Goal: Task Accomplishment & Management: Manage account settings

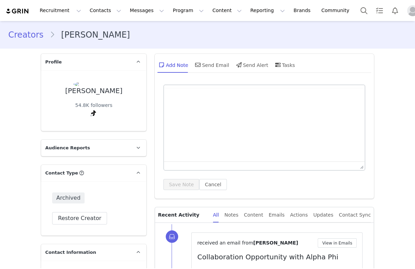
scroll to position [230, 0]
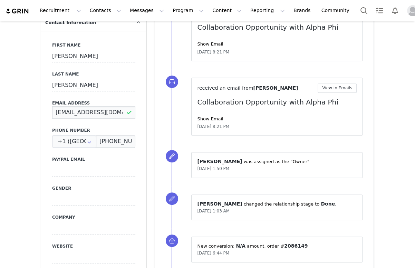
click at [115, 114] on input "kateyoungquist509@gmail.com" at bounding box center [93, 112] width 83 height 12
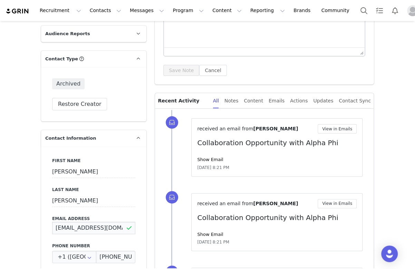
scroll to position [0, 0]
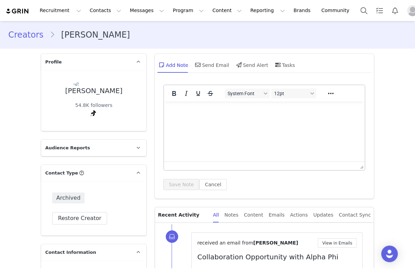
click at [177, 113] on p "Rich Text Area. Press ALT-0 for help." at bounding box center [265, 111] width 190 height 8
paste body "Rich Text Area. Press ALT-0 for help."
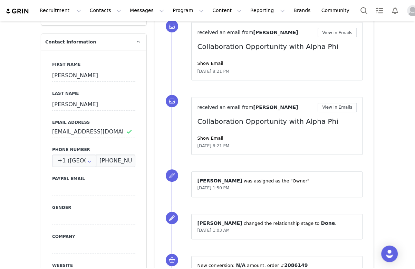
scroll to position [184, 0]
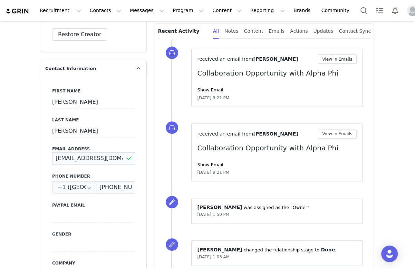
click at [104, 160] on input "kateyoungquist509@gmail.com" at bounding box center [93, 158] width 83 height 12
click at [104, 159] on input "kateyoungquist509@gmail.com" at bounding box center [93, 158] width 83 height 12
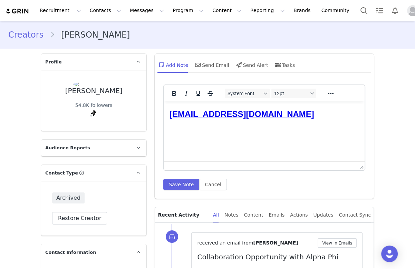
click at [198, 140] on html "[EMAIL_ADDRESS][DOMAIN_NAME]" at bounding box center [264, 121] width 201 height 39
click at [171, 130] on p "kateyoungquist509@gmail.com" at bounding box center [265, 131] width 190 height 8
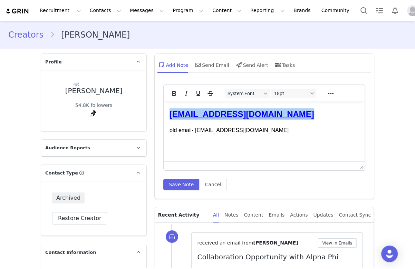
drag, startPoint x: 295, startPoint y: 113, endPoint x: 156, endPoint y: 112, distance: 138.5
click at [164, 112] on html "kateyoungquist313@gmail.com﻿ old email- kateyoungquist509@gmail.com" at bounding box center [264, 121] width 201 height 39
copy link "kateyoungquist313@gmail.com﻿"
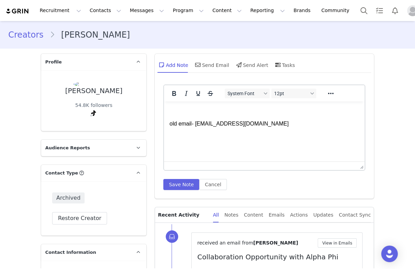
click at [170, 123] on p "old email- kateyoungquist509@gmail.com" at bounding box center [265, 124] width 190 height 8
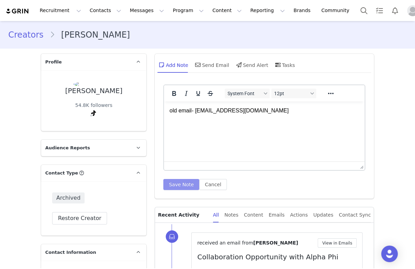
click at [182, 181] on button "Save Note" at bounding box center [181, 184] width 36 height 11
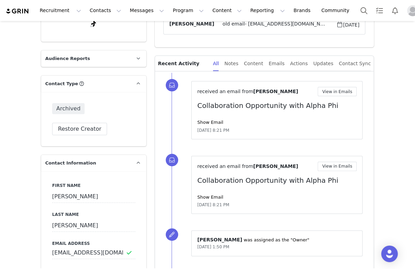
scroll to position [184, 0]
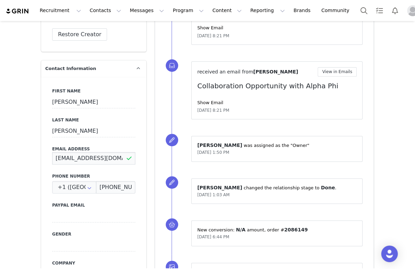
click at [83, 157] on input "kateyoungquist509@gmail.com" at bounding box center [93, 158] width 83 height 12
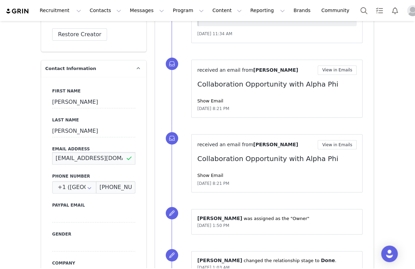
click at [83, 157] on input "kateyoungquist509@gmail.com" at bounding box center [93, 158] width 83 height 12
paste input "313"
type input "[EMAIL_ADDRESS][DOMAIN_NAME]"
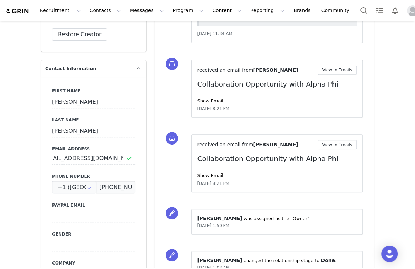
click at [100, 171] on div "First Name kate Last Name quist Email Address kateyoungquist313@gmail.com Phone…" at bounding box center [93, 203] width 105 height 253
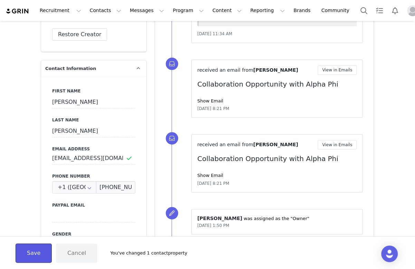
click at [35, 247] on button "Save" at bounding box center [34, 253] width 36 height 19
click at [29, 250] on button "Save" at bounding box center [34, 253] width 36 height 19
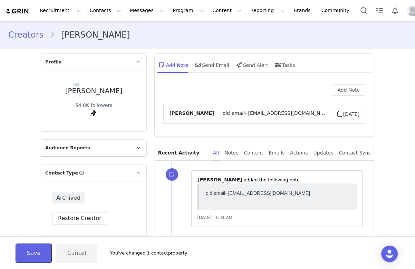
scroll to position [184, 0]
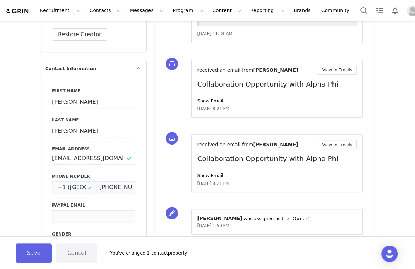
click at [89, 211] on input at bounding box center [93, 216] width 83 height 12
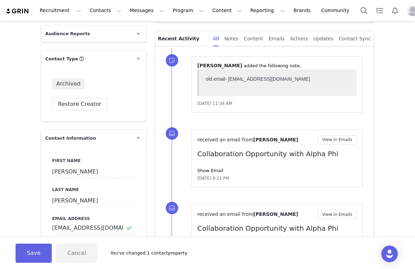
scroll to position [0, 0]
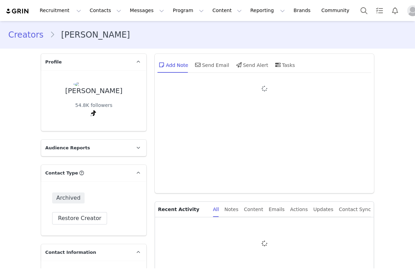
type input "+1 ([GEOGRAPHIC_DATA])"
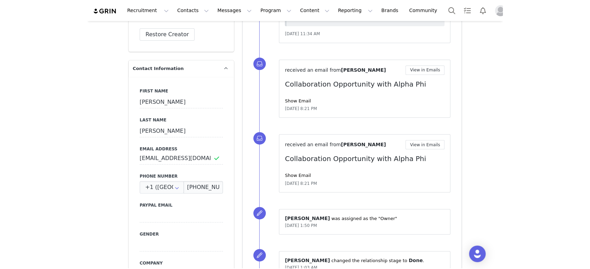
scroll to position [46, 0]
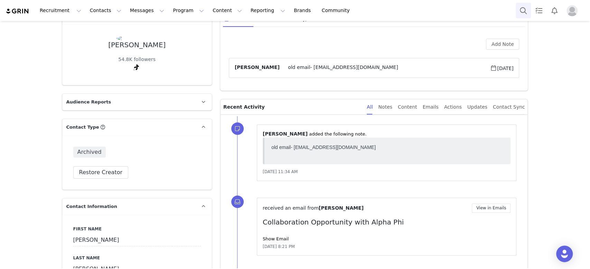
click at [415, 11] on button "Search" at bounding box center [522, 11] width 15 height 16
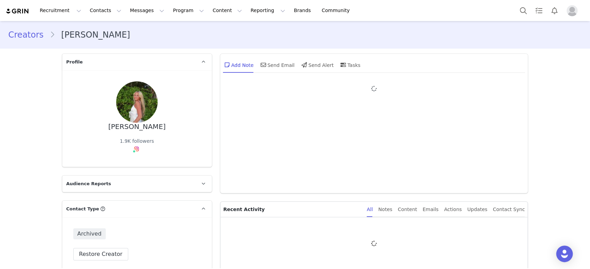
type input "+1 ([GEOGRAPHIC_DATA])"
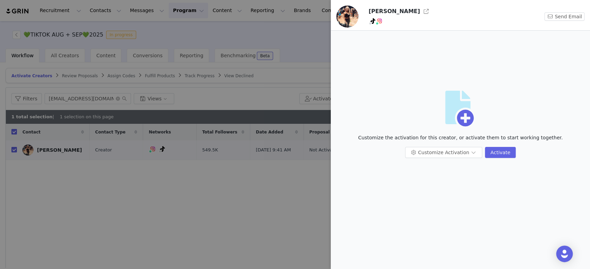
click at [204, 97] on div at bounding box center [295, 134] width 590 height 269
